Goal: Task Accomplishment & Management: Manage account settings

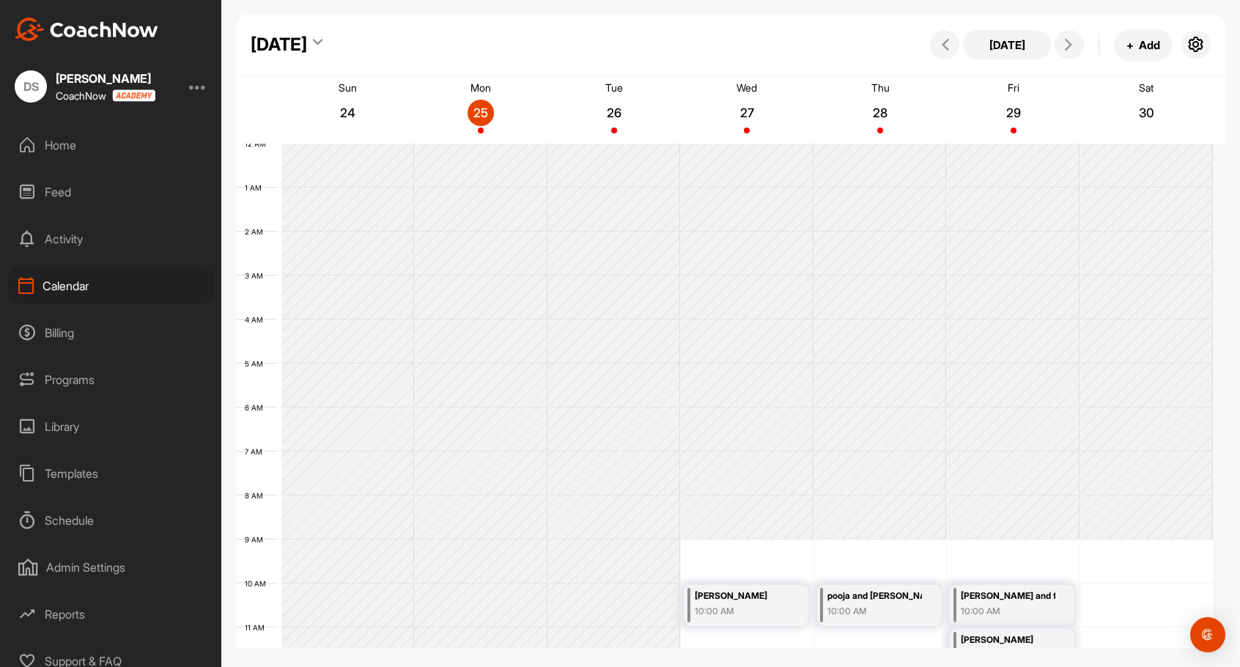
scroll to position [254, 0]
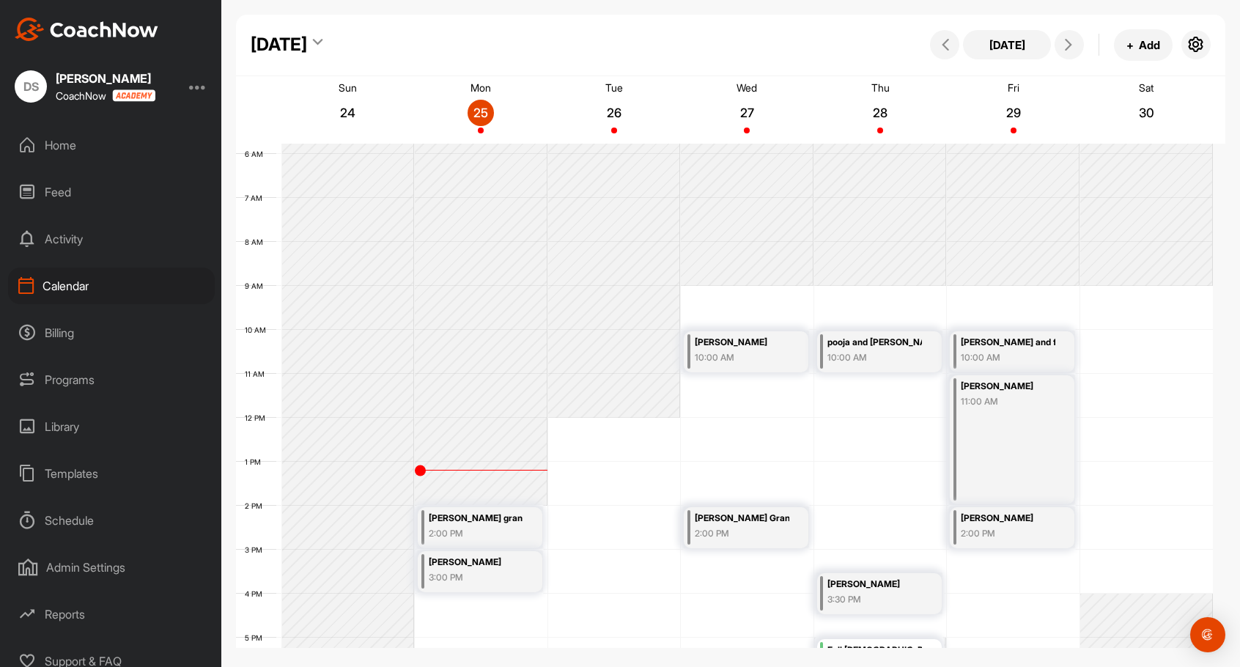
click at [698, 396] on div "12 AM 1 AM 2 AM 3 AM 4 AM 5 AM 6 AM 7 AM 8 AM 9 AM 10 AM 11 AM 12 PM 1 PM 2 PM …" at bounding box center [724, 418] width 977 height 1056
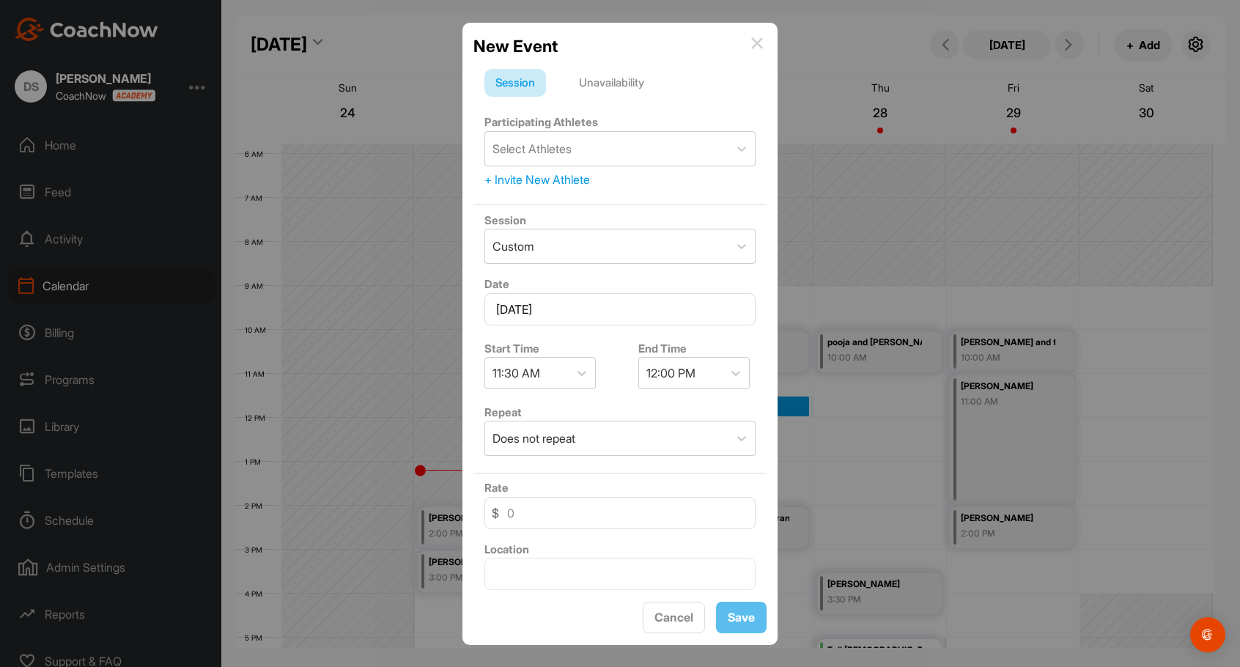
click at [639, 81] on div "Unavailability" at bounding box center [611, 83] width 87 height 28
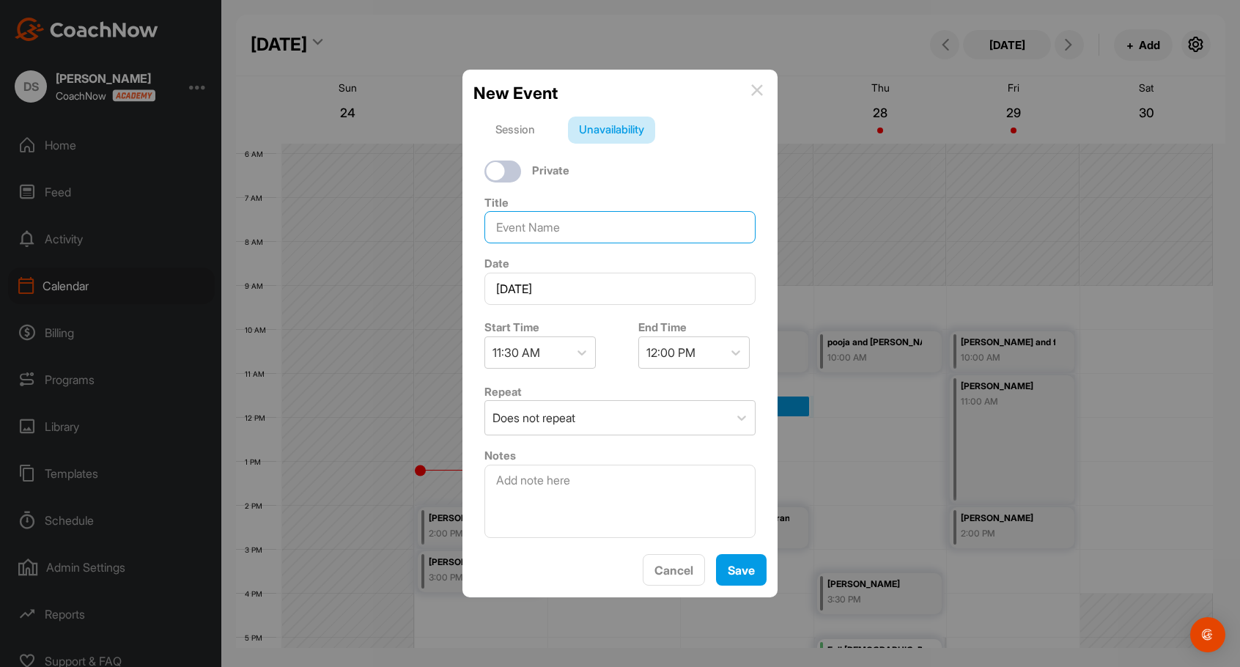
click at [578, 224] on input at bounding box center [620, 227] width 271 height 32
type input "[PERSON_NAME]"
click at [575, 347] on icon at bounding box center [582, 352] width 15 height 15
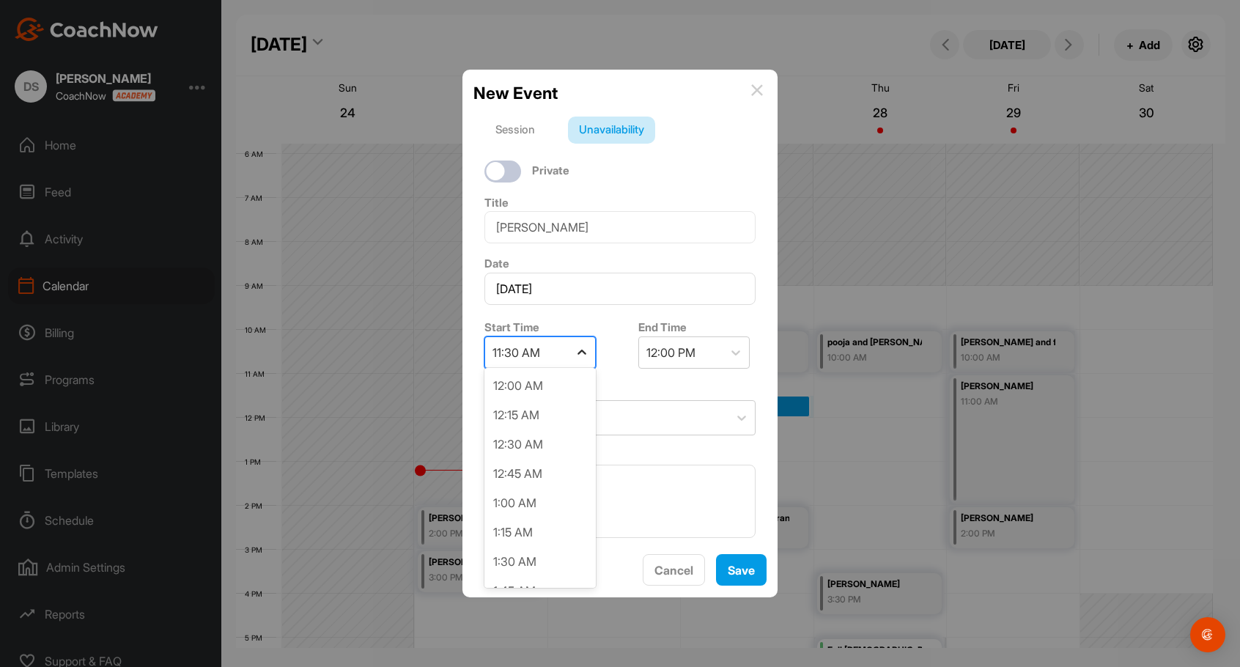
scroll to position [1171, 0]
click at [542, 505] on div "11:00 AM" at bounding box center [540, 504] width 111 height 29
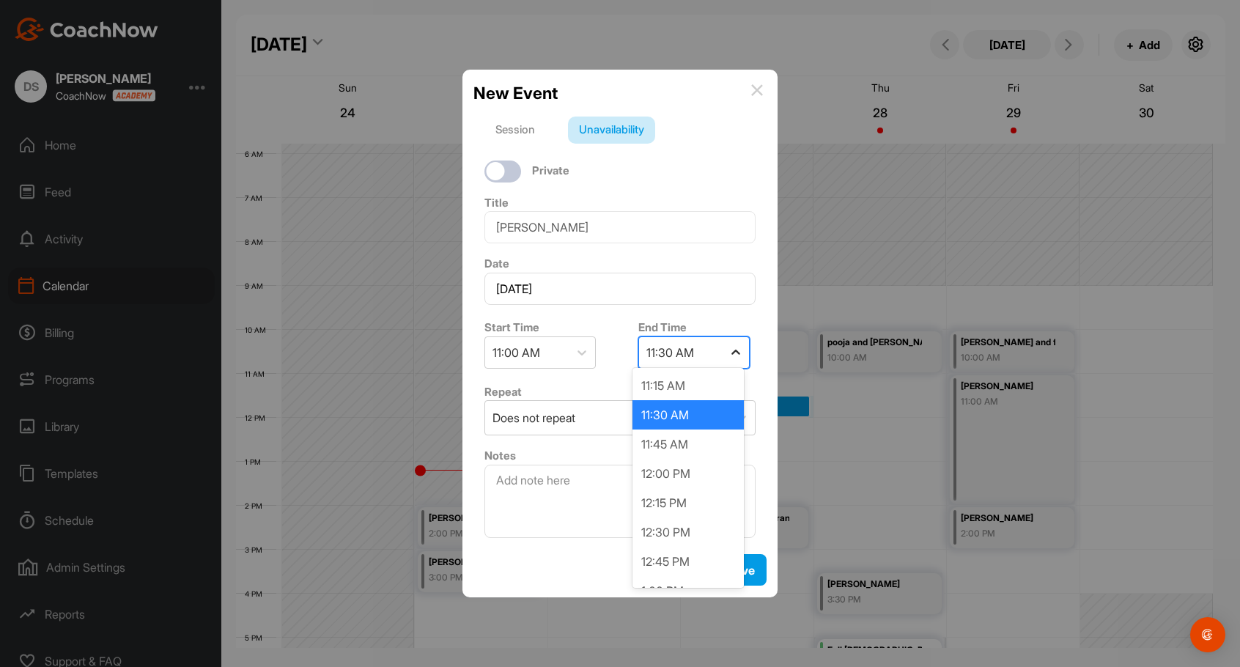
click at [723, 339] on div at bounding box center [736, 352] width 26 height 26
click at [672, 475] on div "12:00 PM" at bounding box center [688, 473] width 111 height 29
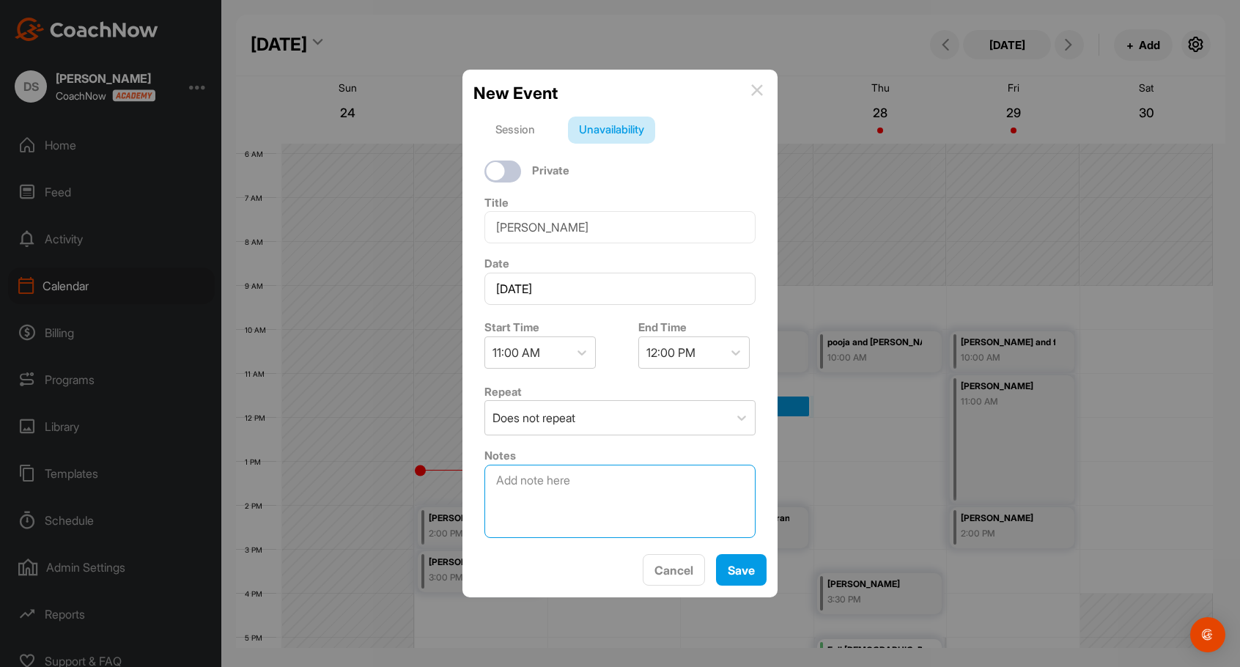
click at [595, 485] on textarea at bounding box center [620, 501] width 271 height 73
type textarea "1 of ?"
click at [748, 585] on button "Save" at bounding box center [741, 570] width 51 height 32
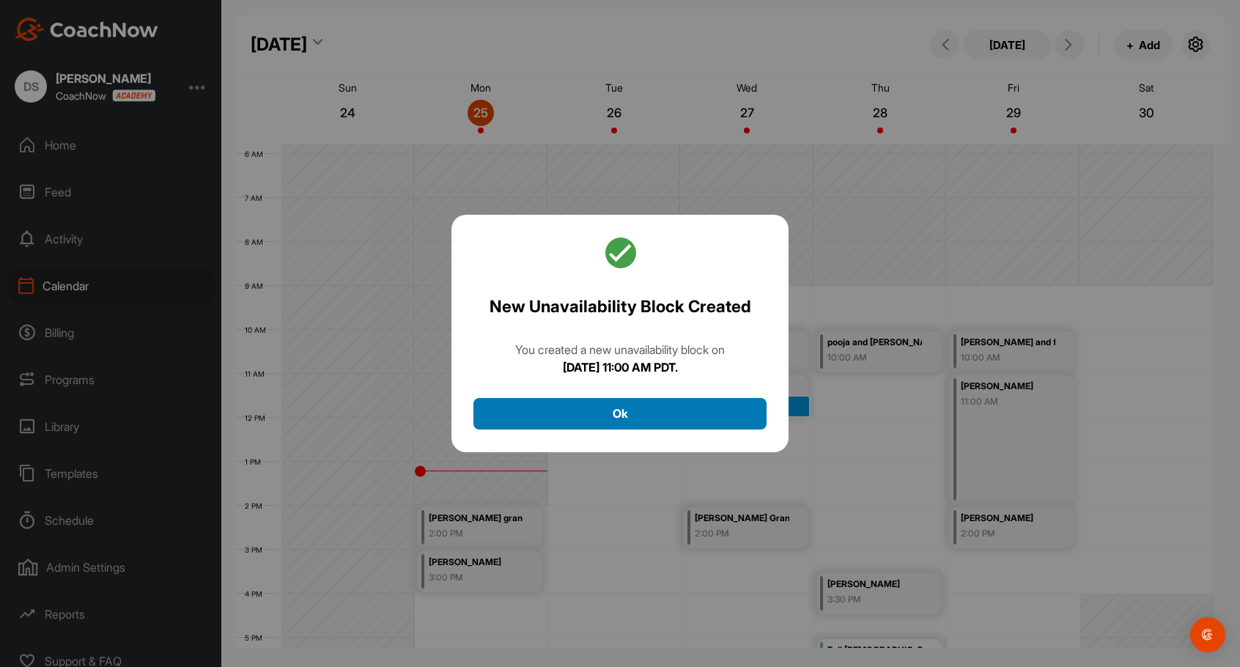
click at [715, 411] on button "Ok" at bounding box center [620, 414] width 293 height 32
